Goal: Task Accomplishment & Management: Use online tool/utility

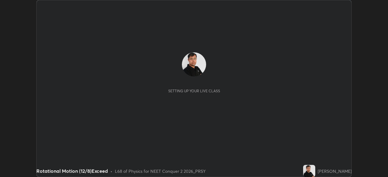
scroll to position [177, 388]
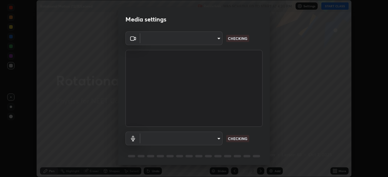
type input "ad6597066c7fc2f7d8a9df135791801f2c5e1b342417c3fbae4c684dc851fcd2"
click at [209, 139] on body "Erase all Rotational Motion (12/8)Exceed Recording WAS SCHEDULED TO START AT 4:…" at bounding box center [194, 88] width 388 height 177
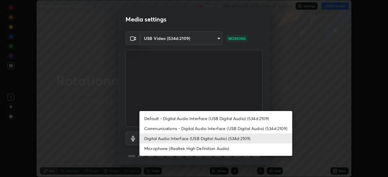
click at [189, 151] on li "Microphone (Realtek High Definition Audio)" at bounding box center [216, 149] width 153 height 10
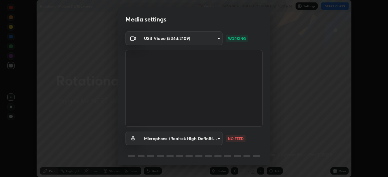
click at [193, 139] on body "Erase all Rotational Motion (12/8)Exceed Recording WAS SCHEDULED TO START AT 4:…" at bounding box center [194, 88] width 388 height 177
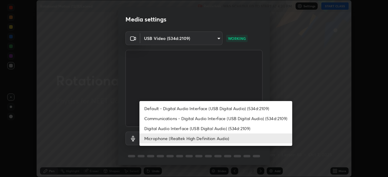
click at [195, 128] on li "Digital Audio Interface (USB Digital Audio) (534d:2109)" at bounding box center [216, 129] width 153 height 10
type input "9504114d88cd1e9f0ed6bff3d9927e44ebb011f85b2675eab88aad570231dfa9"
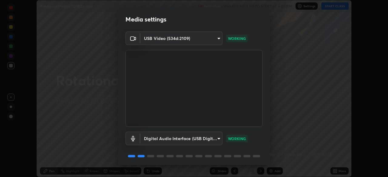
scroll to position [22, 0]
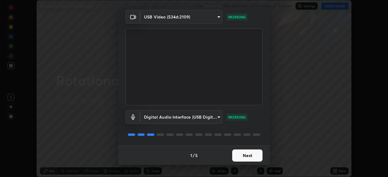
click at [245, 153] on button "Next" at bounding box center [247, 156] width 30 height 12
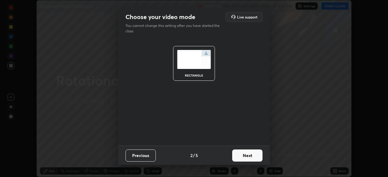
scroll to position [0, 0]
click at [244, 154] on button "Next" at bounding box center [247, 156] width 30 height 12
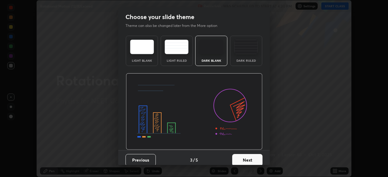
click at [243, 54] on div "Dark Ruled" at bounding box center [246, 51] width 32 height 30
click at [246, 160] on button "Next" at bounding box center [247, 160] width 30 height 12
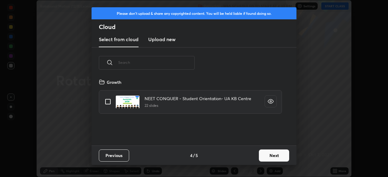
scroll to position [67, 195]
click at [166, 41] on h3 "Upload new" at bounding box center [161, 39] width 27 height 7
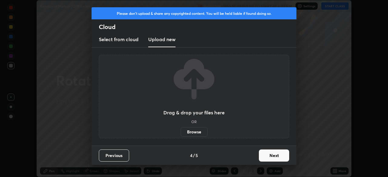
click at [197, 131] on label "Browse" at bounding box center [194, 132] width 27 height 10
click at [181, 131] on input "Browse" at bounding box center [181, 132] width 0 height 10
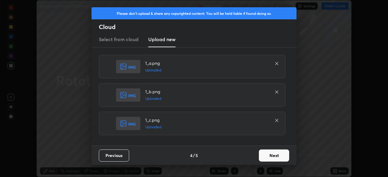
click at [276, 154] on button "Next" at bounding box center [274, 156] width 30 height 12
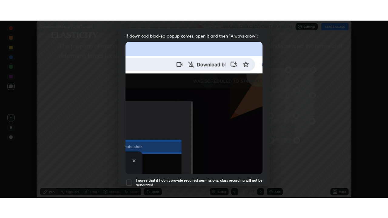
scroll to position [145, 0]
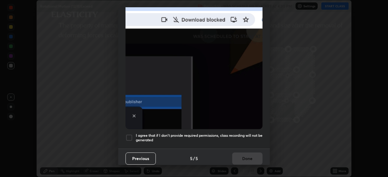
click at [131, 134] on div at bounding box center [129, 137] width 7 height 7
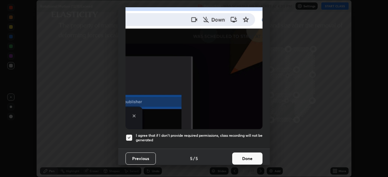
click at [243, 156] on button "Done" at bounding box center [247, 159] width 30 height 12
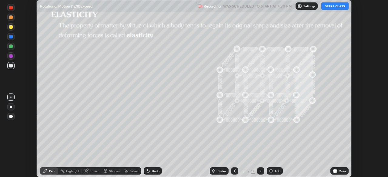
click at [234, 170] on icon at bounding box center [234, 171] width 5 height 5
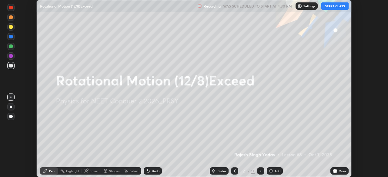
click at [340, 170] on div "More" at bounding box center [343, 171] width 8 height 3
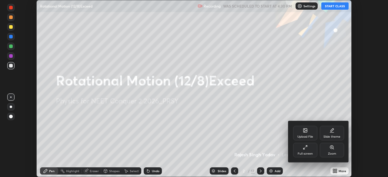
click at [309, 152] on div "Full screen" at bounding box center [305, 150] width 24 height 15
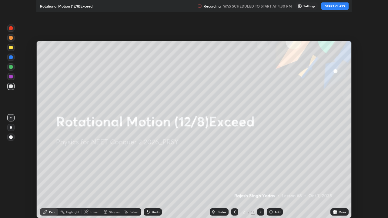
scroll to position [218, 388]
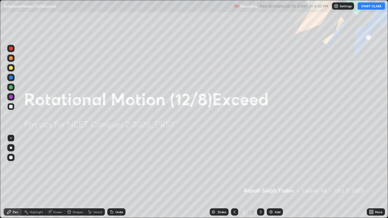
click at [368, 6] on button "START CLASS" at bounding box center [371, 5] width 27 height 7
click at [261, 177] on icon at bounding box center [260, 212] width 5 height 5
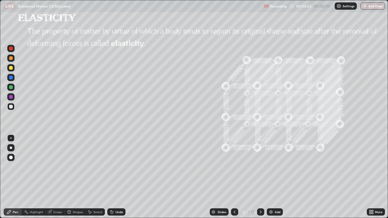
click at [260, 177] on icon at bounding box center [260, 212] width 5 height 5
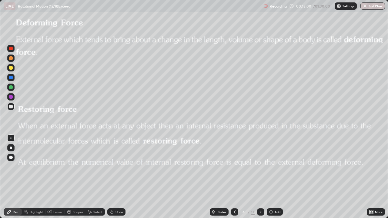
click at [262, 177] on icon at bounding box center [260, 212] width 5 height 5
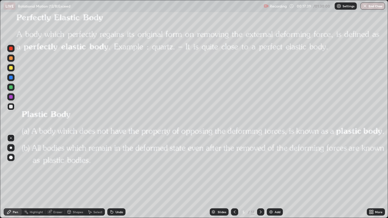
click at [261, 177] on icon at bounding box center [261, 212] width 2 height 3
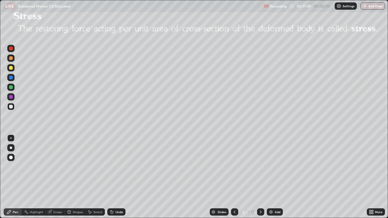
click at [12, 59] on div at bounding box center [11, 58] width 4 height 4
click at [12, 107] on div at bounding box center [11, 107] width 4 height 4
click at [113, 177] on div "Undo" at bounding box center [116, 212] width 18 height 7
click at [261, 177] on icon at bounding box center [261, 212] width 2 height 3
click at [248, 177] on div "/" at bounding box center [249, 213] width 2 height 4
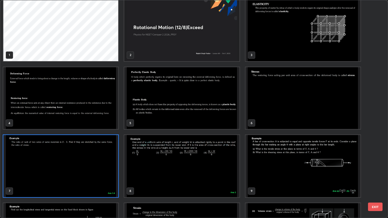
scroll to position [3, 0]
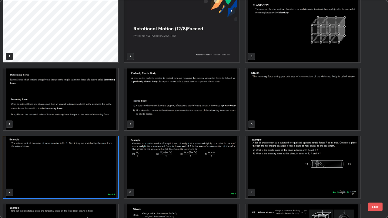
click at [263, 98] on img "grid" at bounding box center [303, 100] width 115 height 62
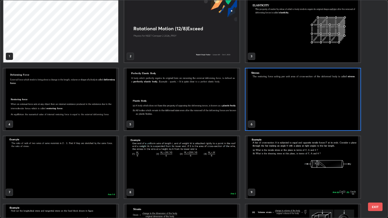
click at [262, 99] on img "grid" at bounding box center [303, 100] width 115 height 62
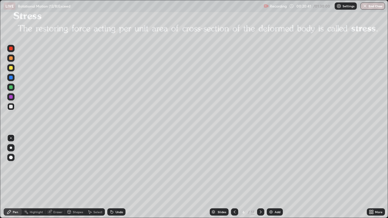
click at [276, 177] on div "Add" at bounding box center [278, 212] width 6 height 3
click at [13, 59] on div at bounding box center [10, 58] width 7 height 7
click at [12, 148] on div at bounding box center [11, 148] width 2 height 2
click at [12, 68] on div at bounding box center [11, 68] width 4 height 4
click at [234, 177] on icon at bounding box center [234, 212] width 5 height 5
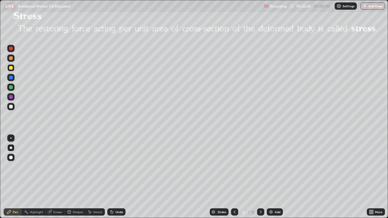
click at [260, 177] on icon at bounding box center [260, 212] width 5 height 5
click at [277, 177] on div "Add" at bounding box center [278, 212] width 6 height 3
click at [12, 107] on div at bounding box center [11, 107] width 4 height 4
click at [12, 68] on div at bounding box center [11, 68] width 4 height 4
click at [274, 177] on div "Add" at bounding box center [275, 212] width 16 height 7
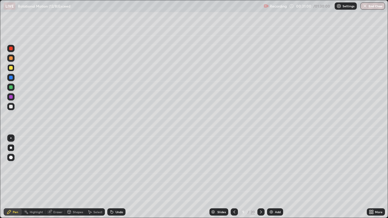
click at [11, 59] on div at bounding box center [11, 58] width 4 height 4
click at [116, 177] on div "Undo" at bounding box center [120, 212] width 8 height 3
click at [114, 177] on div "Undo" at bounding box center [116, 212] width 18 height 7
click at [12, 106] on div at bounding box center [11, 107] width 4 height 4
click at [78, 177] on div "Shapes" at bounding box center [78, 212] width 10 height 3
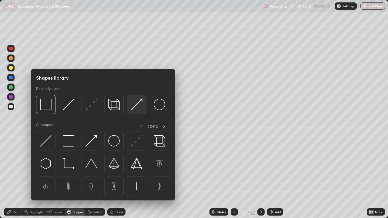
click at [135, 106] on img at bounding box center [137, 105] width 12 height 12
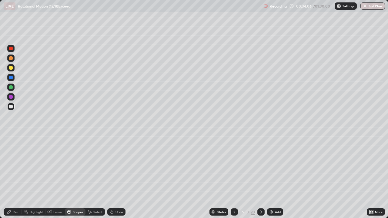
click at [13, 59] on div at bounding box center [10, 58] width 7 height 7
click at [117, 177] on div "Undo" at bounding box center [116, 212] width 18 height 7
click at [116, 177] on div "Undo" at bounding box center [120, 212] width 8 height 3
click at [10, 177] on icon at bounding box center [9, 212] width 5 height 5
click at [12, 88] on div at bounding box center [11, 88] width 4 height 4
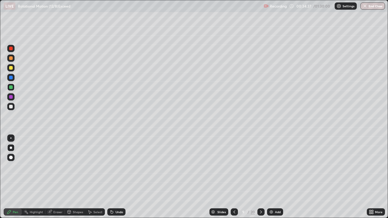
click at [75, 177] on div "Shapes" at bounding box center [78, 212] width 10 height 3
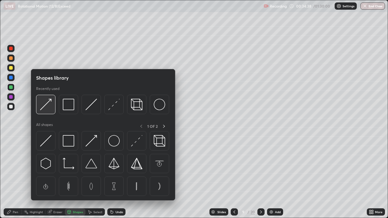
click at [47, 104] on img at bounding box center [46, 105] width 12 height 12
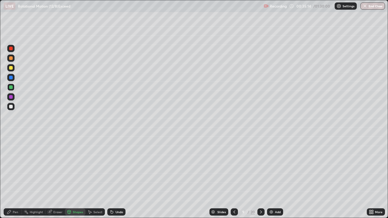
click at [11, 69] on div at bounding box center [11, 68] width 4 height 4
click at [116, 177] on div "Undo" at bounding box center [120, 212] width 8 height 3
click at [16, 177] on div "Pen" at bounding box center [15, 212] width 5 height 3
click at [275, 177] on div "Add" at bounding box center [278, 212] width 6 height 3
click at [12, 59] on div at bounding box center [11, 58] width 4 height 4
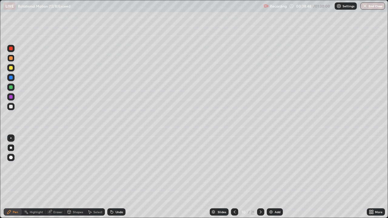
click at [76, 177] on div "Shapes" at bounding box center [78, 212] width 10 height 3
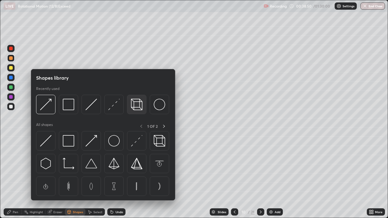
click at [136, 105] on img at bounding box center [137, 105] width 12 height 12
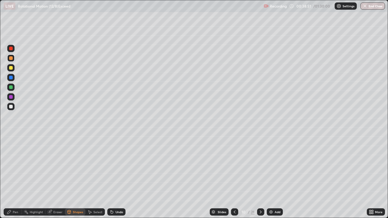
click at [12, 107] on div at bounding box center [11, 107] width 4 height 4
click at [11, 87] on div at bounding box center [11, 88] width 4 height 4
click at [11, 177] on icon at bounding box center [9, 212] width 5 height 5
click at [11, 58] on div at bounding box center [11, 58] width 4 height 4
click at [76, 177] on div "Shapes" at bounding box center [78, 212] width 10 height 3
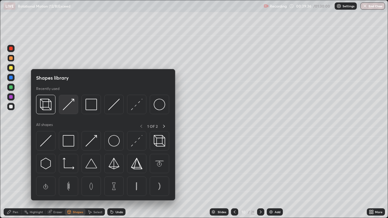
click at [68, 103] on img at bounding box center [69, 105] width 12 height 12
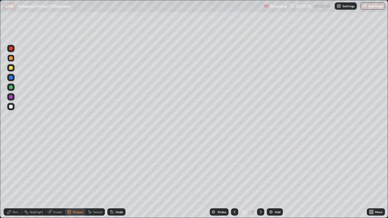
click at [12, 87] on div at bounding box center [11, 88] width 4 height 4
click at [16, 177] on div "Pen" at bounding box center [15, 212] width 5 height 3
click at [76, 177] on div "Shapes" at bounding box center [78, 212] width 10 height 3
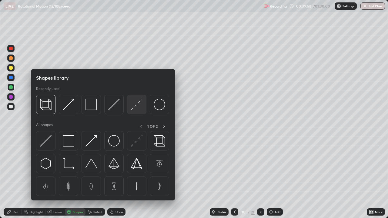
click at [133, 107] on img at bounding box center [137, 105] width 12 height 12
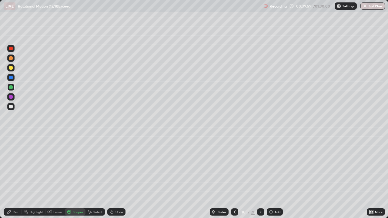
click at [11, 58] on div at bounding box center [11, 58] width 4 height 4
click at [11, 97] on div at bounding box center [11, 97] width 4 height 4
click at [12, 88] on div at bounding box center [11, 88] width 4 height 4
click at [15, 177] on div "Pen" at bounding box center [15, 212] width 5 height 3
click at [260, 177] on icon at bounding box center [260, 212] width 5 height 5
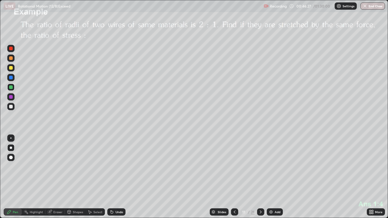
click at [261, 177] on icon at bounding box center [260, 212] width 5 height 5
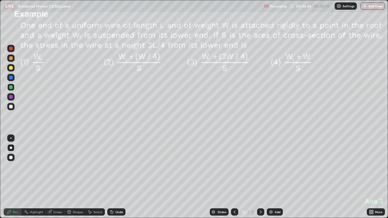
click at [75, 177] on div "Shapes" at bounding box center [78, 212] width 10 height 3
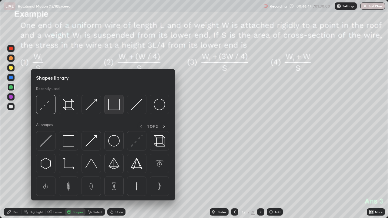
click at [112, 107] on img at bounding box center [114, 105] width 12 height 12
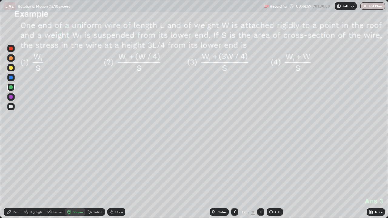
click at [15, 177] on div "Pen" at bounding box center [15, 212] width 5 height 3
click at [11, 68] on div at bounding box center [11, 68] width 4 height 4
click at [77, 177] on div "Shapes" at bounding box center [78, 212] width 10 height 3
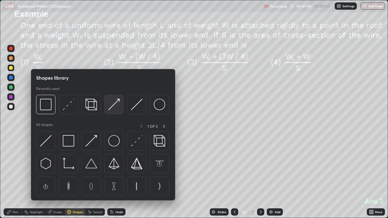
click at [110, 106] on img at bounding box center [114, 105] width 12 height 12
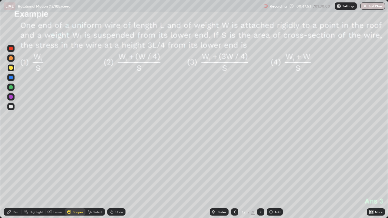
click at [76, 177] on div "Shapes" at bounding box center [78, 212] width 10 height 3
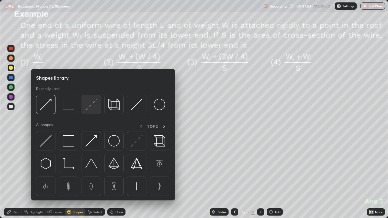
click at [90, 105] on img at bounding box center [92, 105] width 12 height 12
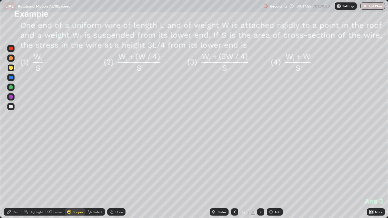
click at [12, 96] on div at bounding box center [11, 97] width 4 height 4
click at [14, 177] on div "Pen" at bounding box center [13, 212] width 18 height 7
click at [12, 107] on div at bounding box center [11, 107] width 4 height 4
click at [12, 69] on div at bounding box center [11, 68] width 4 height 4
click at [261, 177] on icon at bounding box center [260, 212] width 5 height 5
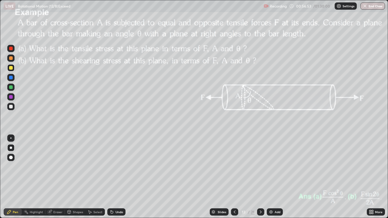
click at [73, 177] on div "Shapes" at bounding box center [78, 212] width 10 height 3
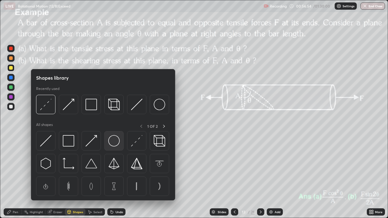
click at [110, 143] on img at bounding box center [114, 141] width 12 height 12
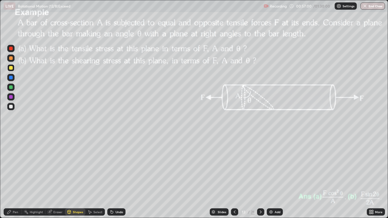
click at [94, 177] on div "Select" at bounding box center [97, 212] width 9 height 3
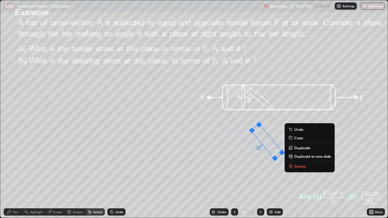
click at [261, 164] on div "51 ° Undo Copy Duplicate Duplicate to new slide Delete" at bounding box center [194, 109] width 388 height 218
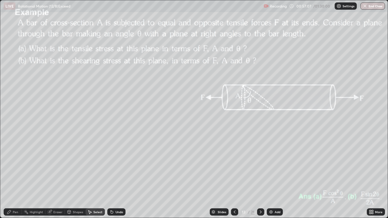
click at [73, 177] on div "Shapes" at bounding box center [78, 212] width 10 height 3
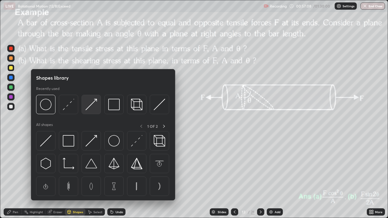
click at [89, 106] on img at bounding box center [92, 105] width 12 height 12
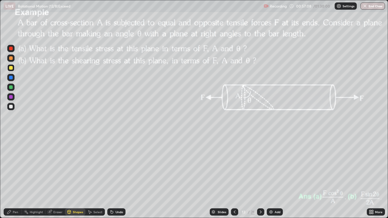
click at [13, 106] on div at bounding box center [10, 106] width 7 height 7
click at [15, 177] on div "Pen" at bounding box center [13, 212] width 18 height 7
click at [73, 177] on div "Shapes" at bounding box center [78, 212] width 10 height 3
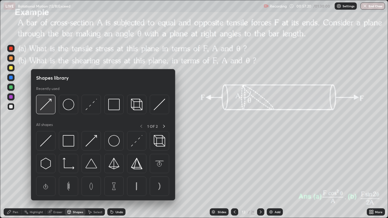
click at [47, 105] on img at bounding box center [46, 105] width 12 height 12
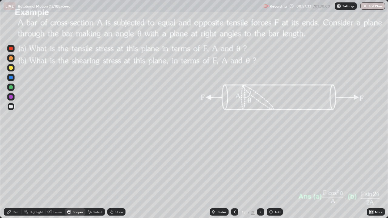
click at [16, 177] on div "Pen" at bounding box center [15, 212] width 5 height 3
click at [11, 69] on div at bounding box center [11, 68] width 4 height 4
click at [372, 6] on button "End Class" at bounding box center [373, 5] width 25 height 7
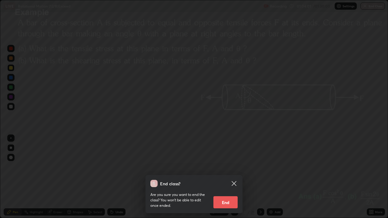
click at [235, 177] on icon at bounding box center [234, 183] width 7 height 7
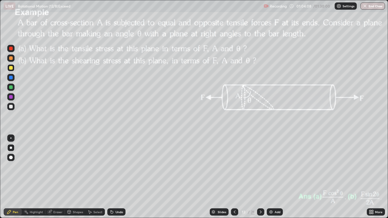
click at [260, 177] on icon at bounding box center [261, 212] width 2 height 3
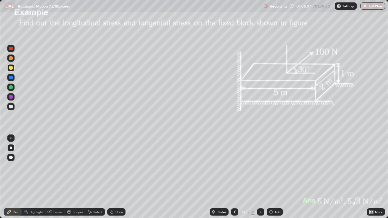
click at [76, 177] on div "Shapes" at bounding box center [78, 212] width 10 height 3
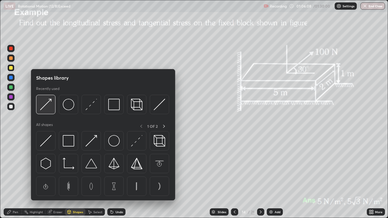
click at [48, 103] on img at bounding box center [46, 105] width 12 height 12
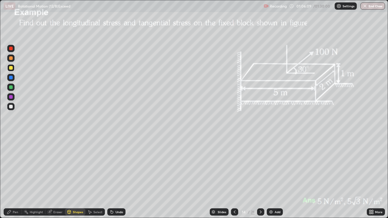
click at [11, 87] on div at bounding box center [11, 88] width 4 height 4
click at [15, 177] on div "Pen" at bounding box center [15, 212] width 5 height 3
click at [11, 66] on div at bounding box center [11, 68] width 4 height 4
click at [261, 177] on icon at bounding box center [261, 212] width 2 height 3
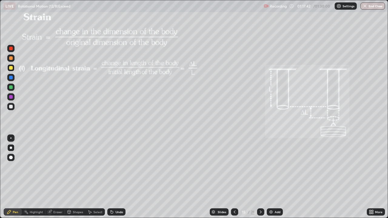
click at [275, 177] on div "Add" at bounding box center [278, 212] width 6 height 3
click at [74, 177] on div "Shapes" at bounding box center [78, 212] width 10 height 3
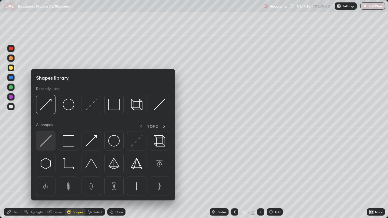
click at [48, 138] on img at bounding box center [46, 141] width 12 height 12
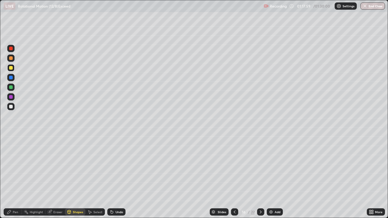
click at [16, 177] on div "Pen" at bounding box center [15, 212] width 5 height 3
click at [11, 107] on div at bounding box center [11, 107] width 4 height 4
click at [76, 177] on div "Shapes" at bounding box center [78, 212] width 10 height 3
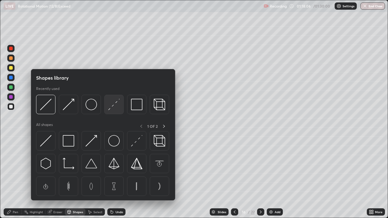
click at [113, 104] on img at bounding box center [114, 105] width 12 height 12
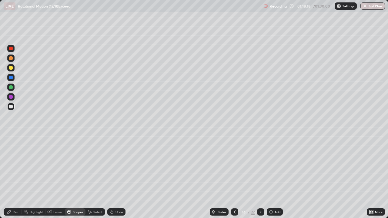
click at [12, 96] on div at bounding box center [11, 97] width 4 height 4
click at [15, 177] on div "Pen" at bounding box center [15, 212] width 5 height 3
click at [11, 68] on div at bounding box center [11, 68] width 4 height 4
click at [11, 57] on div at bounding box center [11, 58] width 4 height 4
click at [274, 177] on div "Add" at bounding box center [275, 212] width 16 height 7
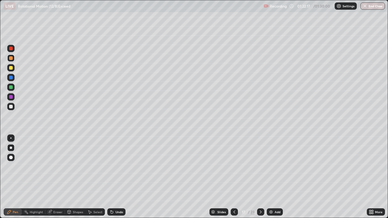
click at [73, 177] on div "Shapes" at bounding box center [78, 212] width 10 height 3
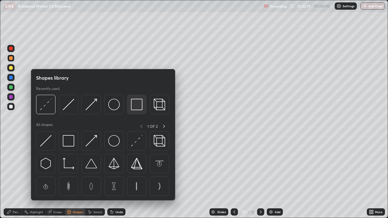
click at [133, 107] on img at bounding box center [137, 105] width 12 height 12
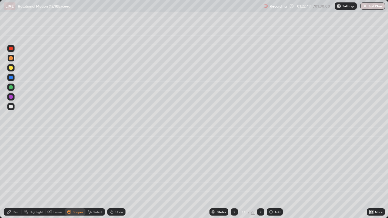
click at [373, 8] on button "End Class" at bounding box center [373, 5] width 25 height 7
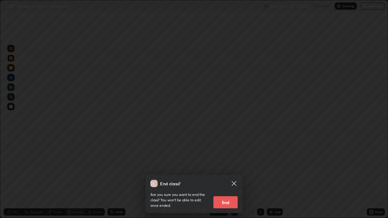
click at [230, 177] on button "End" at bounding box center [226, 203] width 24 height 12
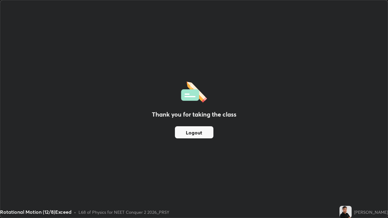
click at [202, 132] on button "Logout" at bounding box center [194, 133] width 39 height 12
